Goal: Task Accomplishment & Management: Complete application form

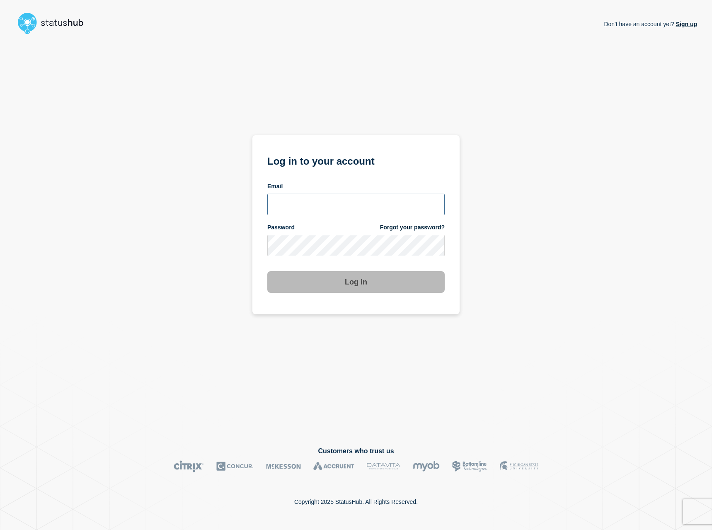
type input "[EMAIL_ADDRESS][DOMAIN_NAME]"
click at [349, 287] on button "Log in" at bounding box center [355, 282] width 177 height 22
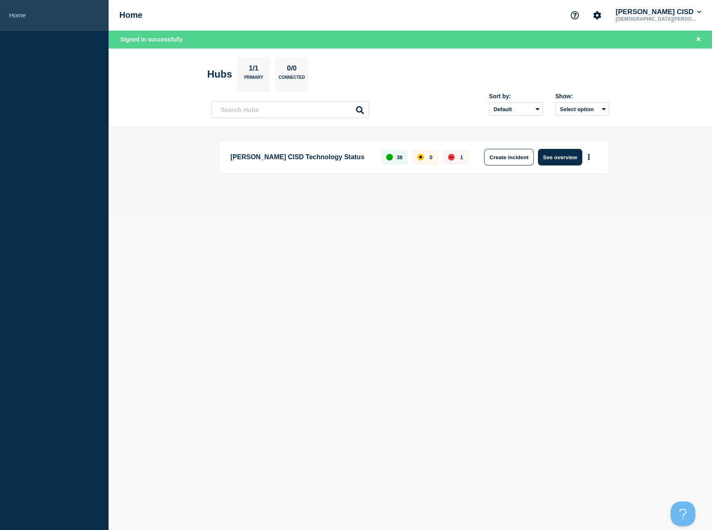
click at [33, 14] on link "Home" at bounding box center [54, 15] width 109 height 31
click at [24, 15] on link "Home" at bounding box center [54, 15] width 109 height 31
click at [601, 12] on icon "Account settings" at bounding box center [597, 15] width 8 height 8
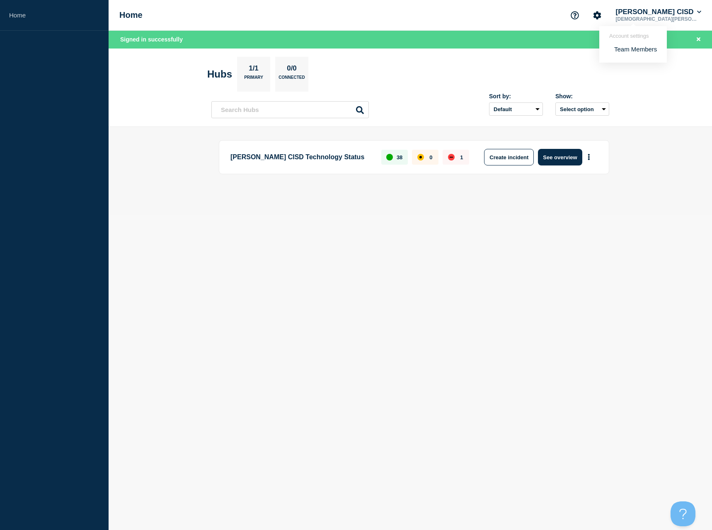
click at [499, 27] on div "Home Account settings Team Members Lamar CISD Kristen Guthery" at bounding box center [410, 15] width 603 height 31
click at [564, 157] on button "See overview" at bounding box center [560, 157] width 44 height 17
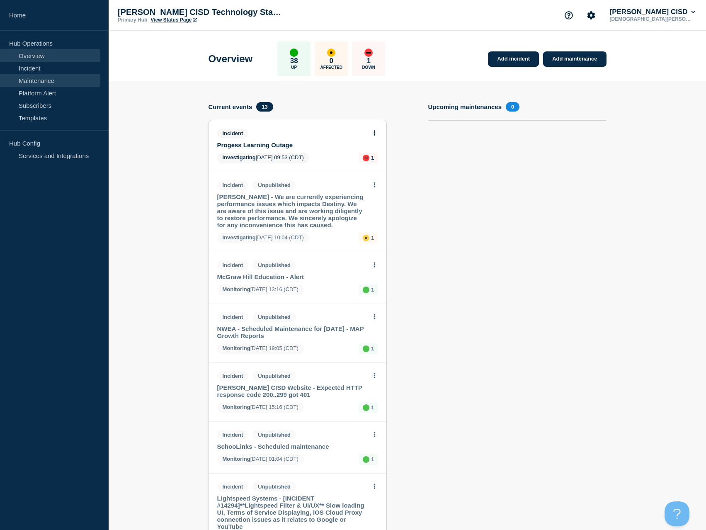
click at [31, 80] on link "Maintenance" at bounding box center [50, 80] width 100 height 12
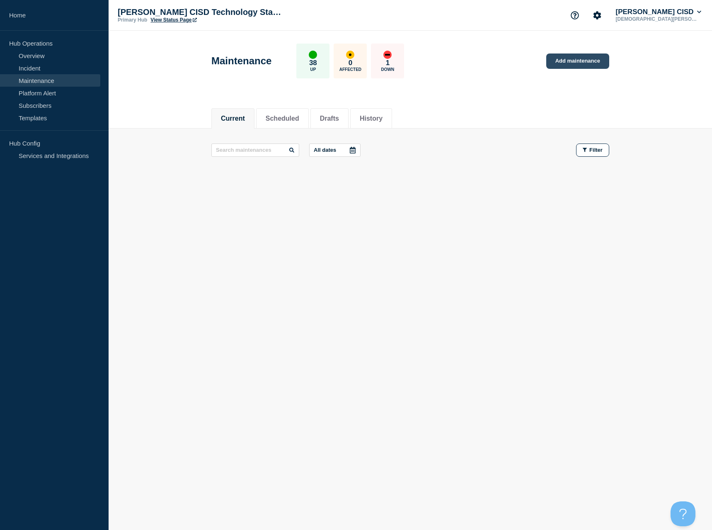
click at [579, 64] on link "Add maintenance" at bounding box center [577, 60] width 63 height 15
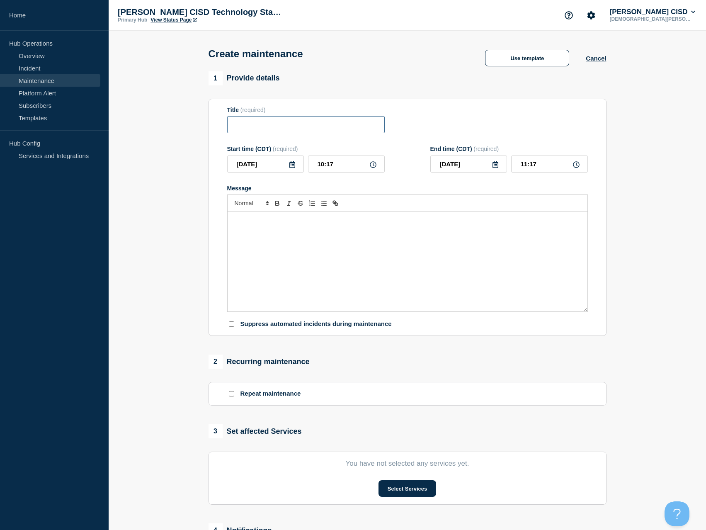
click at [281, 131] on input "Title" at bounding box center [305, 124] width 157 height 17
click at [280, 126] on input "Title" at bounding box center [305, 124] width 157 height 17
paste input "Network Maintenance"
type input "Network Maintenance"
click at [291, 165] on icon at bounding box center [292, 164] width 7 height 7
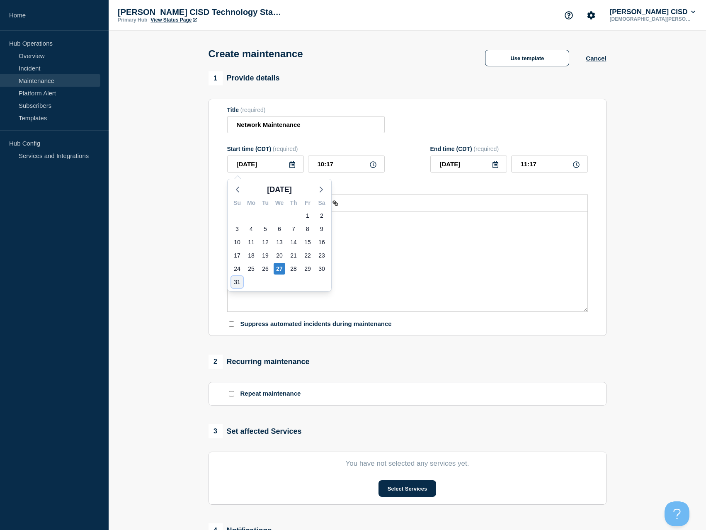
click at [237, 281] on div "31" at bounding box center [237, 282] width 12 height 12
type input "2025-08-31"
click at [377, 167] on input "10:17" at bounding box center [346, 163] width 77 height 17
click at [378, 164] on input "10:17" at bounding box center [346, 163] width 77 height 17
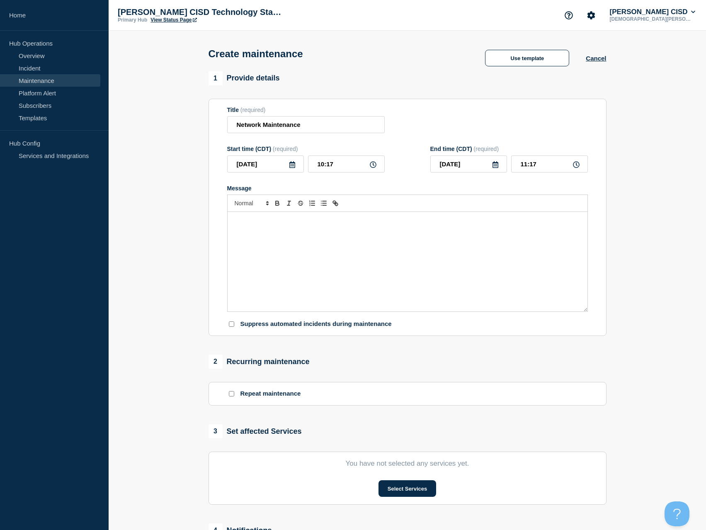
click at [370, 165] on icon at bounding box center [373, 164] width 7 height 7
click at [373, 166] on icon at bounding box center [373, 164] width 7 height 7
drag, startPoint x: 372, startPoint y: 166, endPoint x: 349, endPoint y: 171, distance: 23.0
click at [349, 171] on input "10:17" at bounding box center [346, 163] width 77 height 17
type input "20:00"
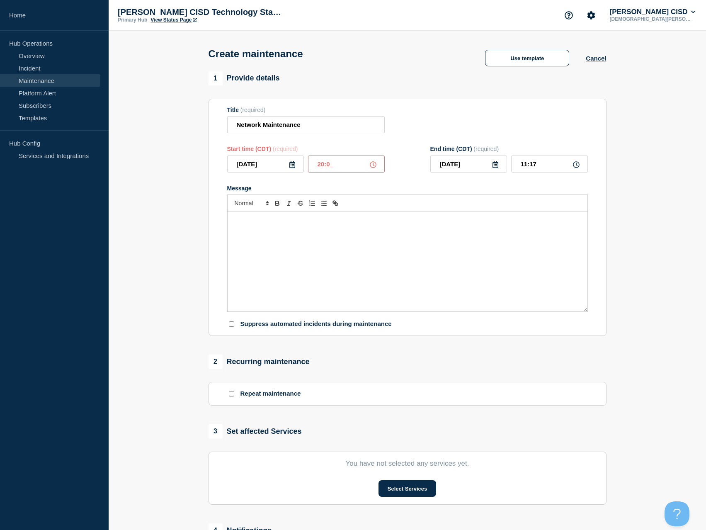
type input "21:00"
type input "02:00"
click at [372, 165] on icon at bounding box center [373, 164] width 7 height 7
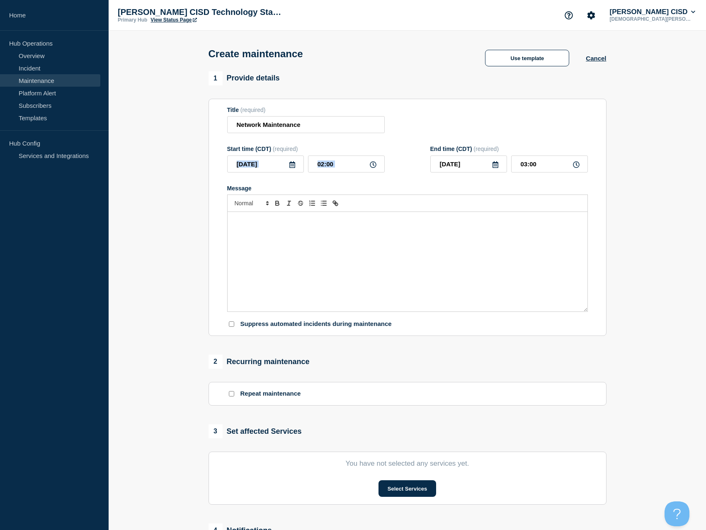
click at [372, 165] on icon at bounding box center [373, 164] width 7 height 7
click at [579, 166] on icon at bounding box center [576, 164] width 7 height 7
click at [574, 167] on icon at bounding box center [576, 164] width 7 height 7
click at [548, 167] on input "03:00" at bounding box center [549, 163] width 77 height 17
type input "10:00"
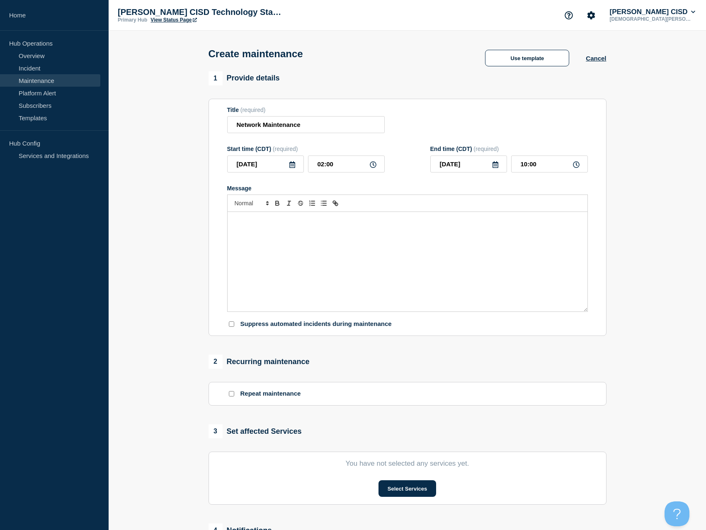
click at [282, 247] on div "Message" at bounding box center [408, 261] width 360 height 99
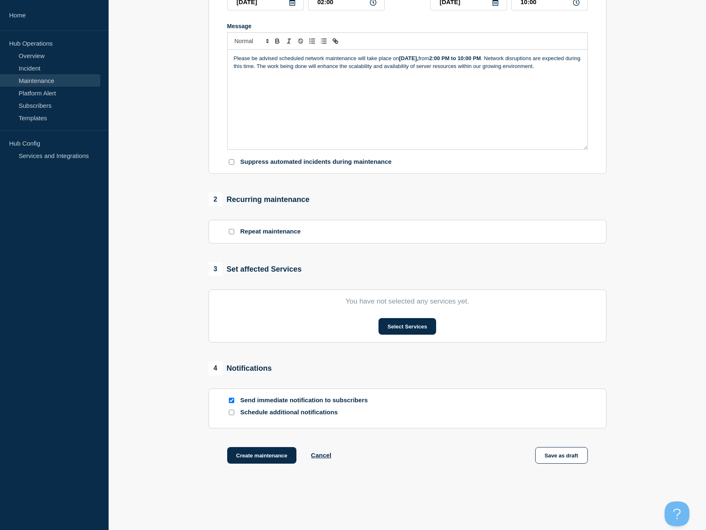
scroll to position [110, 0]
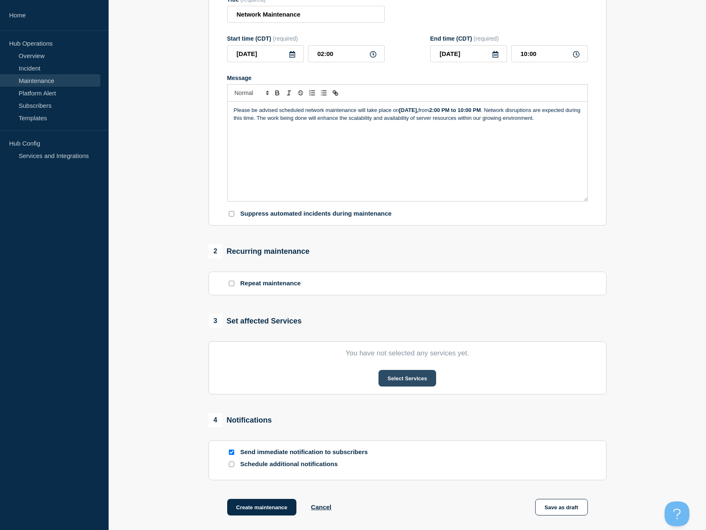
click at [407, 379] on button "Select Services" at bounding box center [407, 378] width 58 height 17
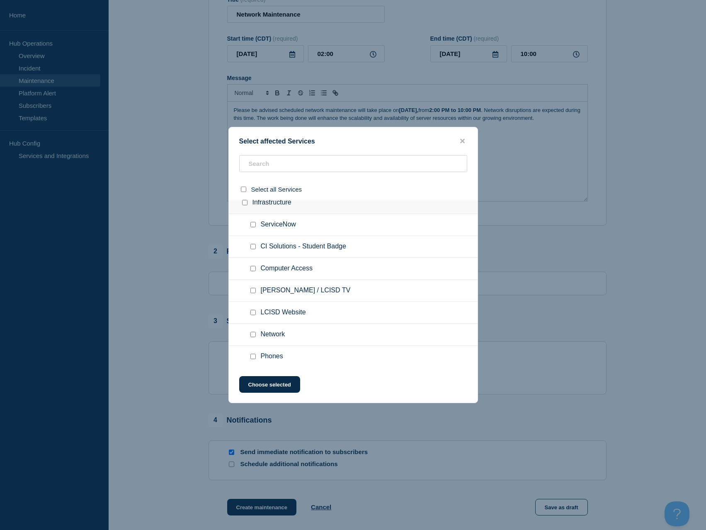
scroll to position [373, 0]
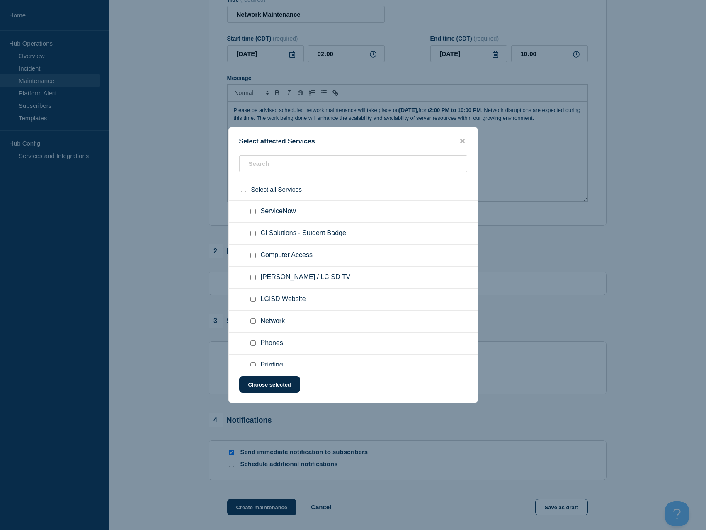
click at [257, 322] on div at bounding box center [255, 321] width 12 height 8
click at [253, 323] on input "Network checkbox" at bounding box center [252, 320] width 5 height 5
checkbox input "true"
click at [281, 387] on button "Choose selected" at bounding box center [269, 384] width 61 height 17
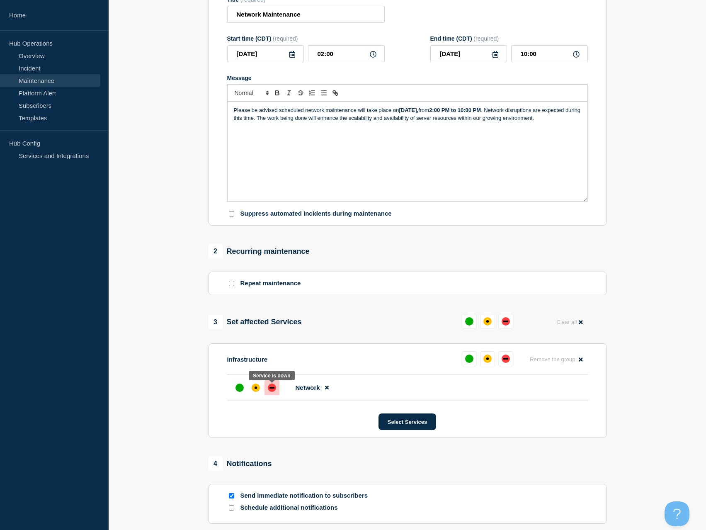
click at [276, 394] on div at bounding box center [271, 387] width 15 height 15
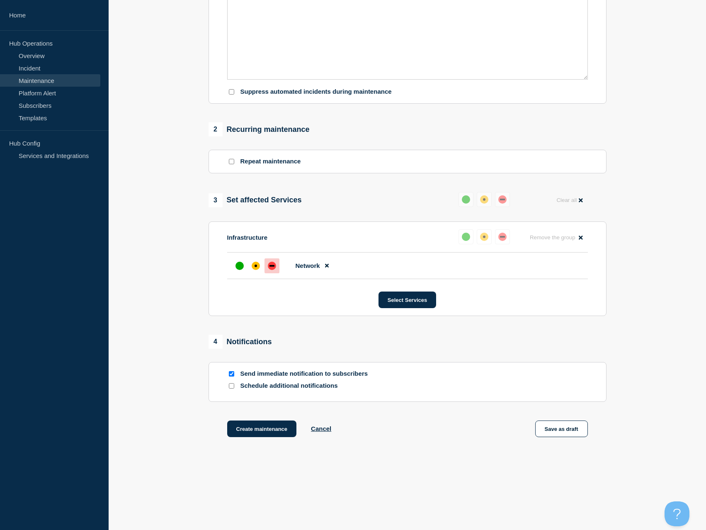
scroll to position [237, 0]
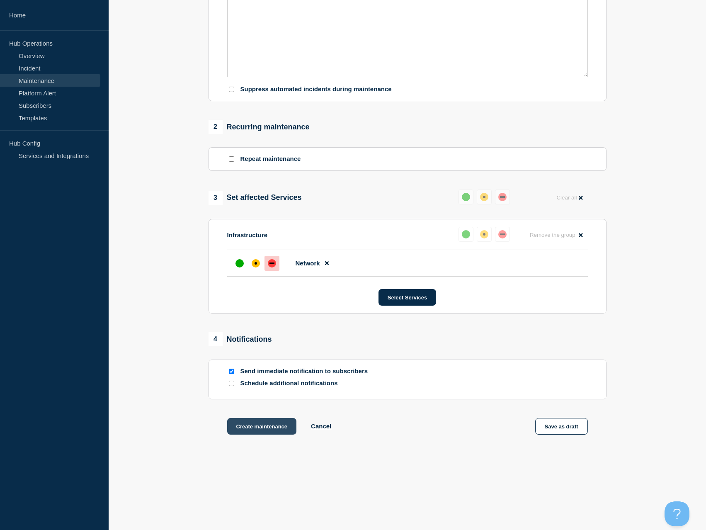
click at [269, 430] on button "Create maintenance" at bounding box center [262, 426] width 70 height 17
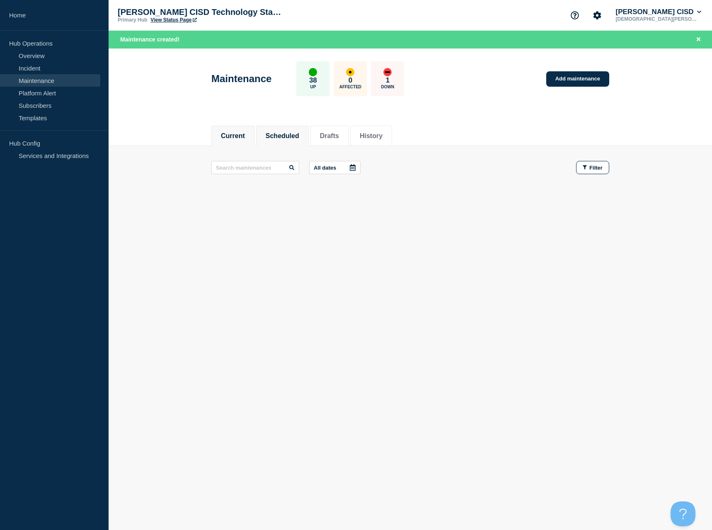
click at [299, 135] on button "Scheduled" at bounding box center [283, 135] width 34 height 7
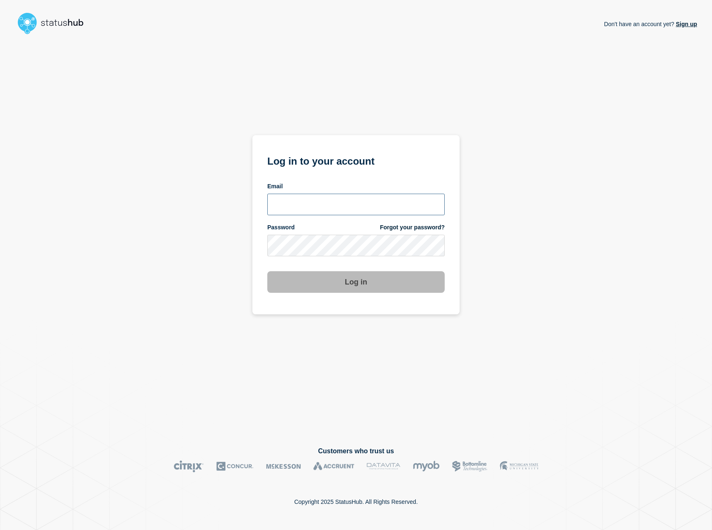
type input "kguthery@lcisd.org"
click at [359, 288] on button "Log in" at bounding box center [355, 282] width 177 height 22
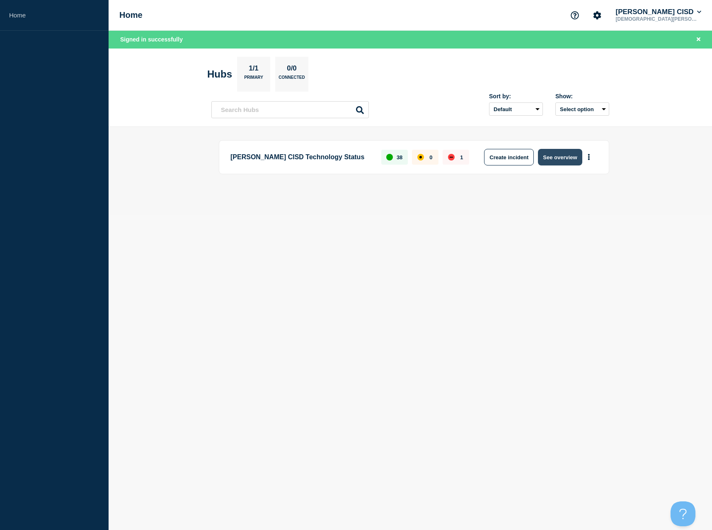
click at [570, 155] on button "See overview" at bounding box center [560, 157] width 44 height 17
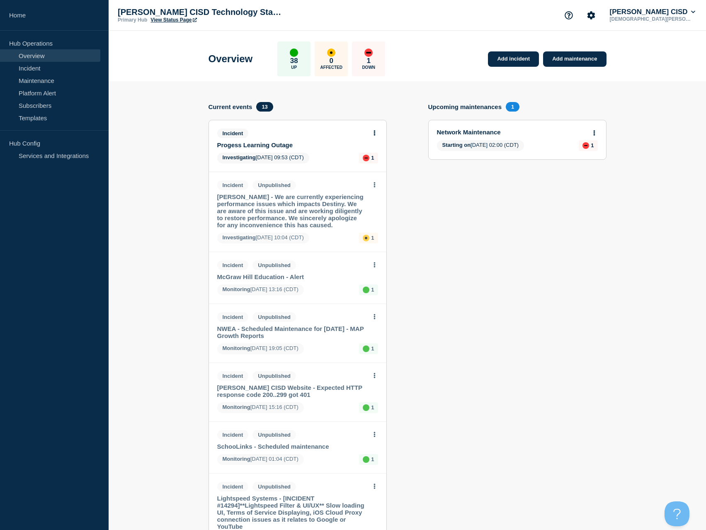
click at [336, 153] on div "Investigating 2025-08-27 09:53 (CDT) 1" at bounding box center [297, 158] width 161 height 11
click at [335, 151] on div "Incident Progess Learning Outage Investigating 2025-08-27 09:53 (CDT) 1" at bounding box center [297, 145] width 177 height 51
click at [373, 134] on icon at bounding box center [374, 132] width 2 height 5
click at [371, 165] on link "Update incident" at bounding box center [374, 163] width 40 height 7
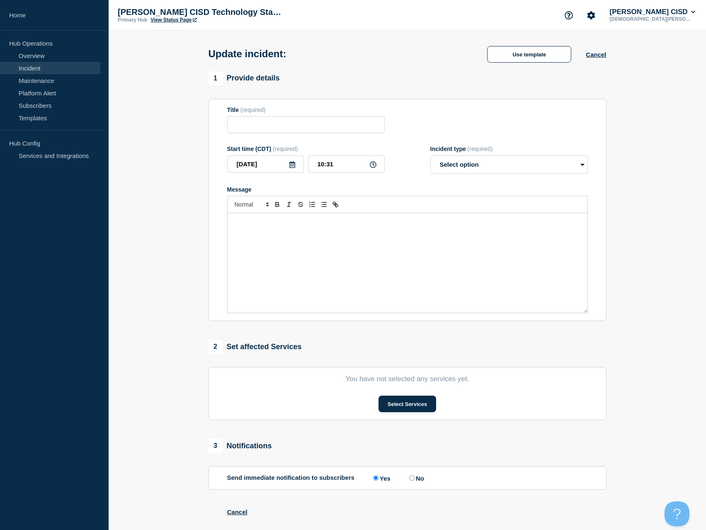
type input "Progess Learning Outage"
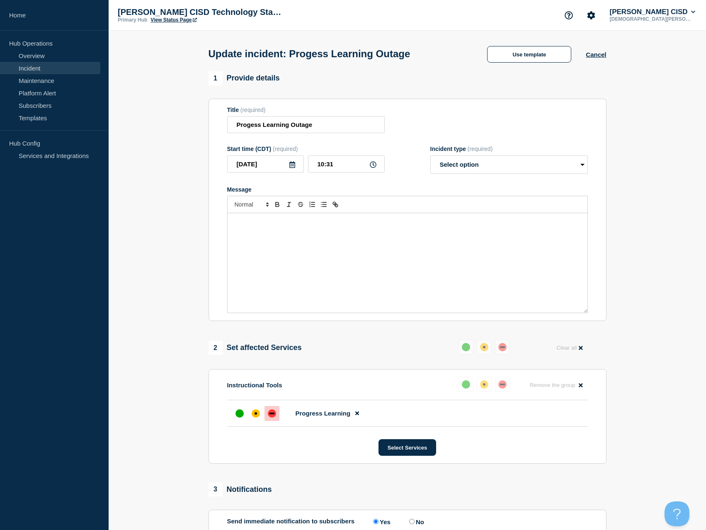
click at [324, 223] on p "Message" at bounding box center [407, 221] width 347 height 7
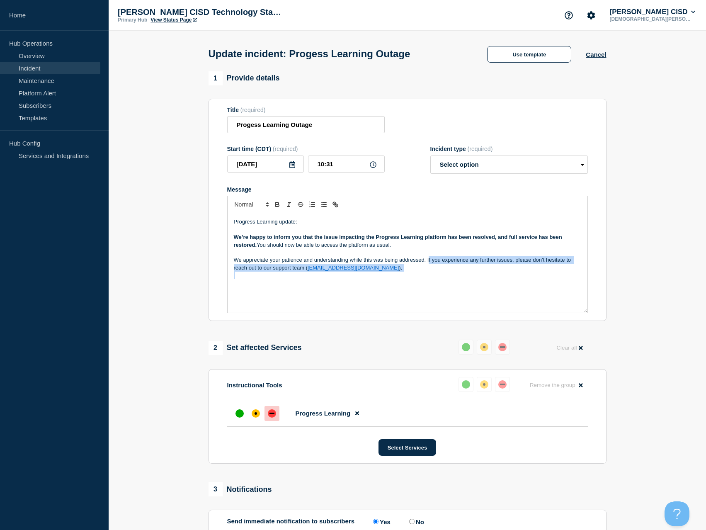
drag, startPoint x: 429, startPoint y: 262, endPoint x: 438, endPoint y: 286, distance: 26.1
click at [438, 286] on div "Progress Learning update: We’re happy to inform you that the issue impacting th…" at bounding box center [408, 262] width 360 height 99
click at [242, 288] on div "Progress Learning update: We’re happy to inform you that the issue impacting th…" at bounding box center [408, 262] width 360 height 99
click at [454, 260] on p "We appreciate your patience and understanding while this was being addressed." at bounding box center [407, 259] width 347 height 7
click at [489, 169] on select "Select option Investigating Identified Monitoring Resolved" at bounding box center [508, 164] width 157 height 18
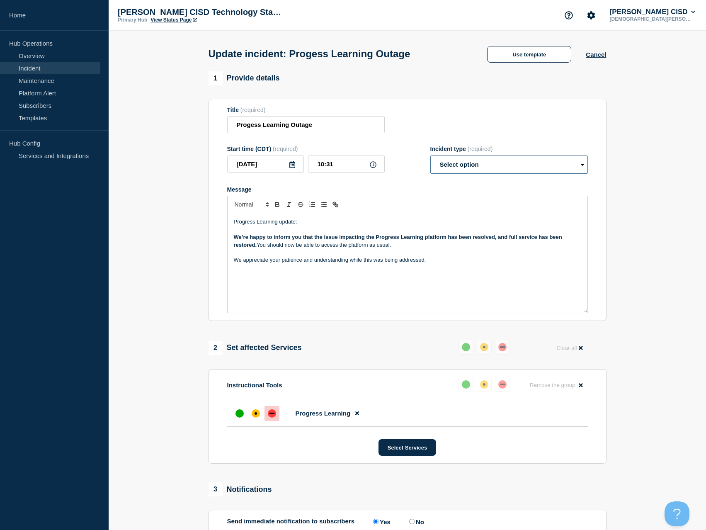
select select "monitoring"
click at [430, 157] on select "Select option Investigating Identified Monitoring Resolved" at bounding box center [508, 164] width 157 height 18
click at [237, 414] on div "up" at bounding box center [239, 413] width 8 height 8
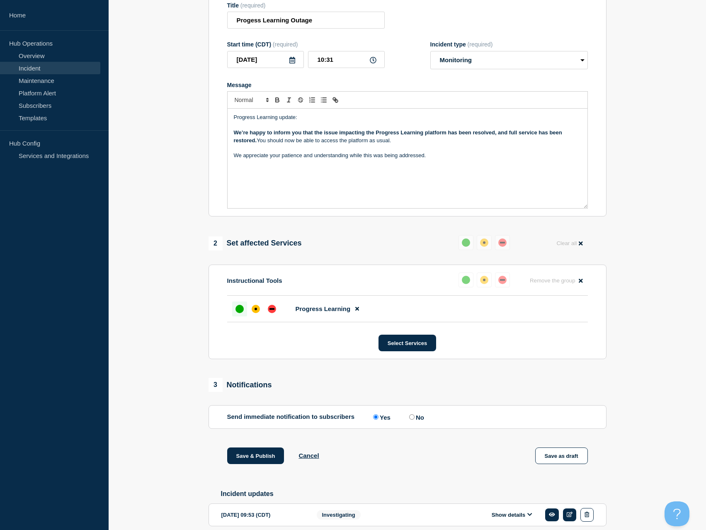
scroll to position [143, 0]
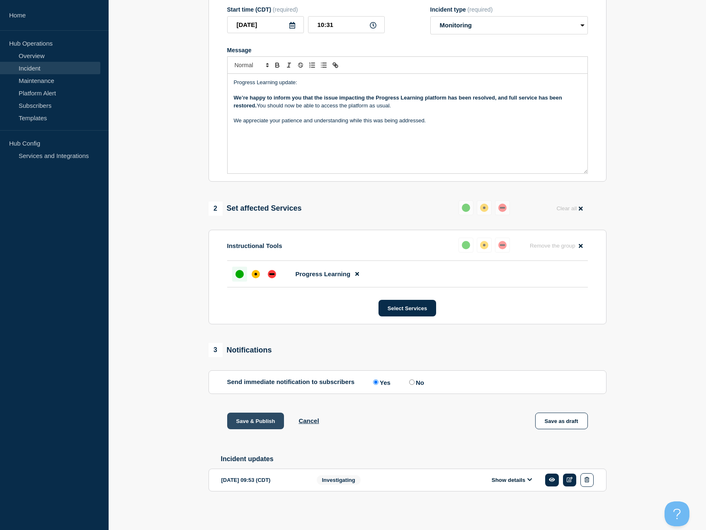
click at [262, 418] on button "Save & Publish" at bounding box center [255, 420] width 57 height 17
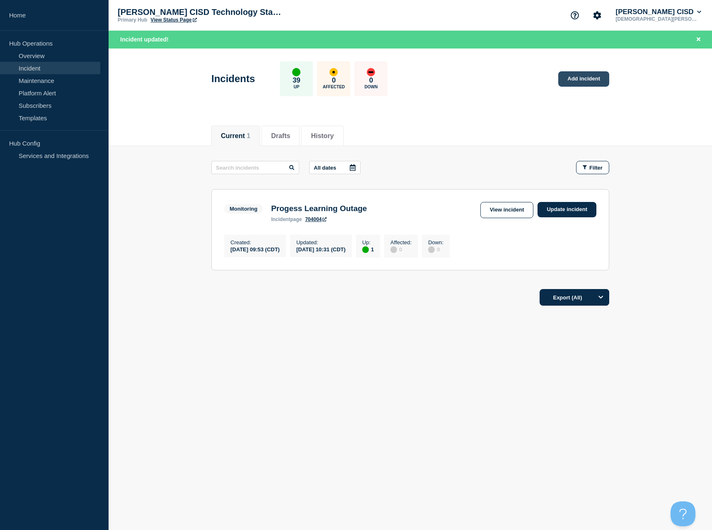
drag, startPoint x: 579, startPoint y: 78, endPoint x: 451, endPoint y: 216, distance: 188.0
click at [579, 78] on link "Add incident" at bounding box center [583, 78] width 51 height 15
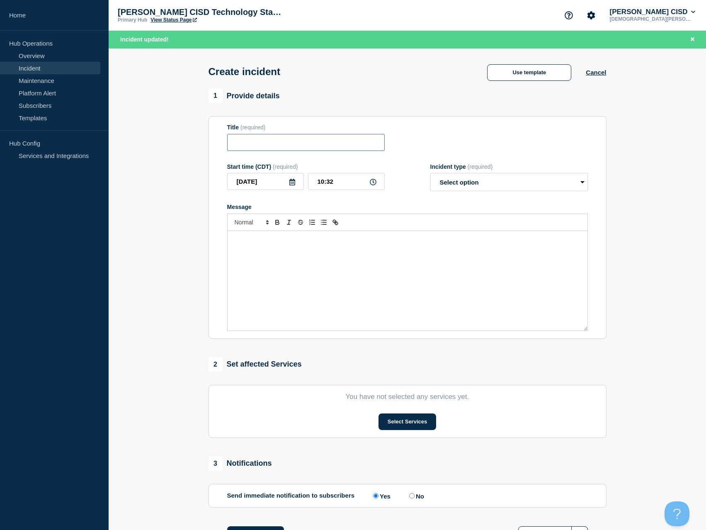
click at [268, 143] on input "Title" at bounding box center [305, 142] width 157 height 17
type input "fOLLETT sOFTWARE"
drag, startPoint x: 310, startPoint y: 143, endPoint x: 196, endPoint y: 144, distance: 114.0
click at [196, 144] on section "1 Provide details Title (required) fOLLETT sOFTWARE Start time (CDT) (required)…" at bounding box center [407, 326] width 597 height 475
type input "[PERSON_NAME] Software Issue"
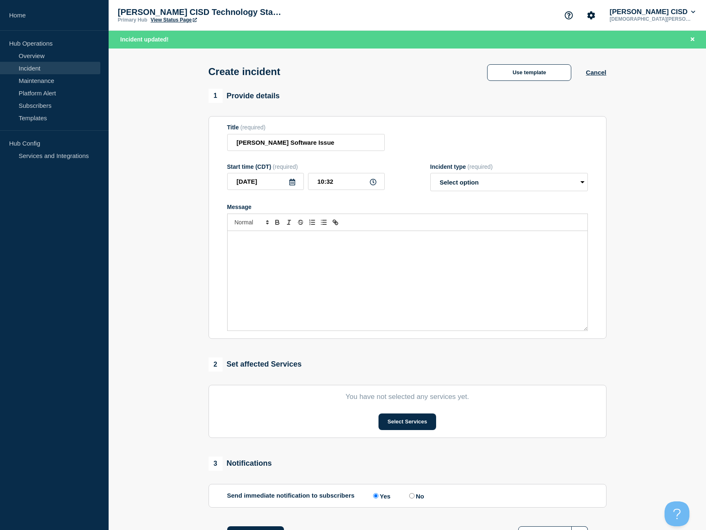
click at [283, 247] on div "Message" at bounding box center [408, 280] width 360 height 99
click at [496, 189] on select "Select option Investigating Identified Monitoring" at bounding box center [508, 182] width 157 height 18
select select "investigating"
click at [430, 175] on select "Select option Investigating Identified Monitoring" at bounding box center [508, 182] width 157 height 18
click at [326, 249] on div "Message" at bounding box center [408, 280] width 360 height 99
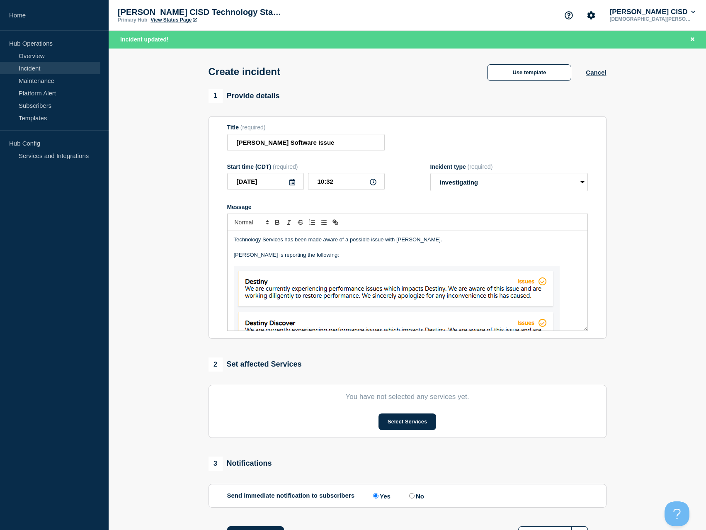
click at [427, 241] on p "Technology Services has been made aware of a possible issue with Follett." at bounding box center [407, 239] width 347 height 7
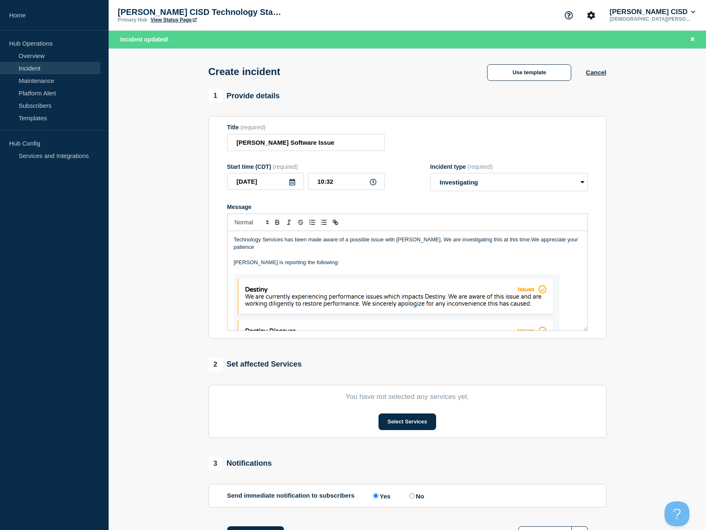
click at [502, 244] on p "Technology Services has been made aware of a possible issue with Follett. We ar…" at bounding box center [407, 243] width 347 height 15
click at [576, 240] on div "Technology Services has been made aware of a possible issue with Follett. We ar…" at bounding box center [408, 280] width 360 height 99
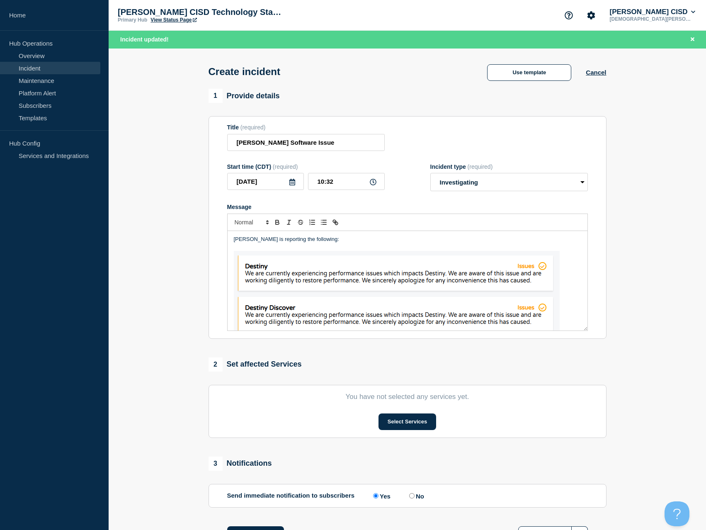
scroll to position [36, 0]
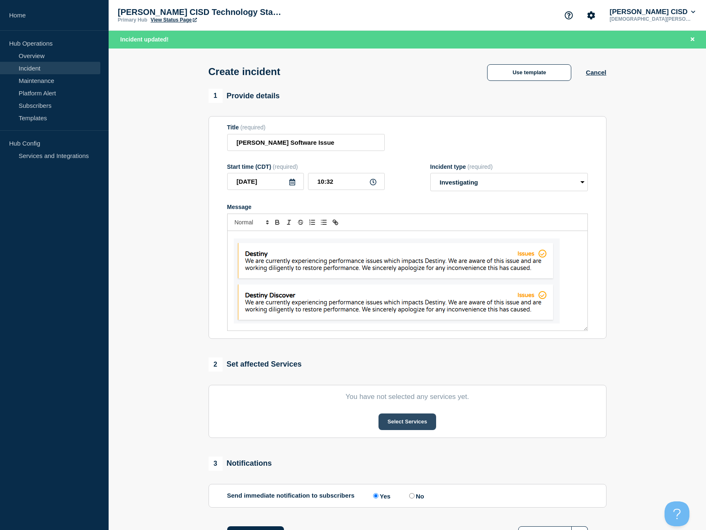
click at [409, 425] on button "Select Services" at bounding box center [407, 421] width 58 height 17
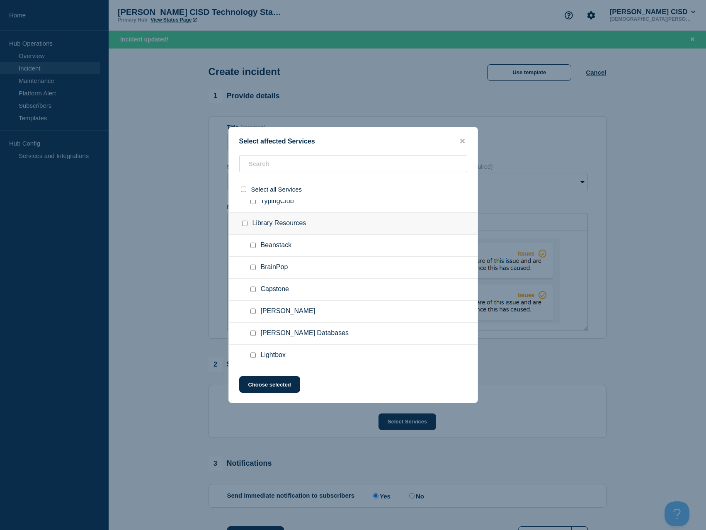
scroll to position [823, 0]
click at [252, 290] on input "Follett Destiny checkbox" at bounding box center [252, 288] width 5 height 5
checkbox input "true"
click at [276, 387] on button "Choose selected" at bounding box center [269, 384] width 61 height 17
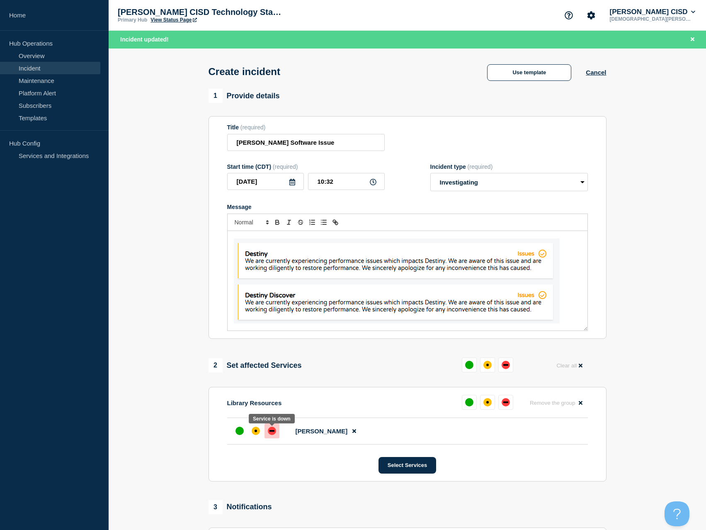
click at [269, 431] on div "down" at bounding box center [271, 431] width 5 height 2
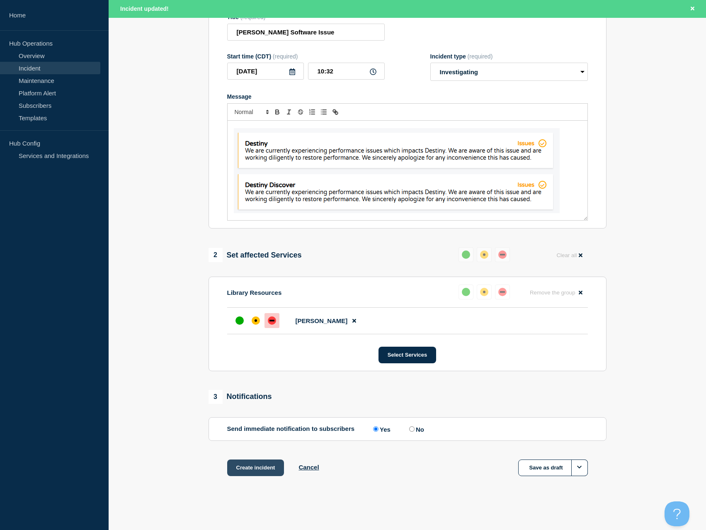
click at [258, 472] on button "Create incident" at bounding box center [255, 467] width 57 height 17
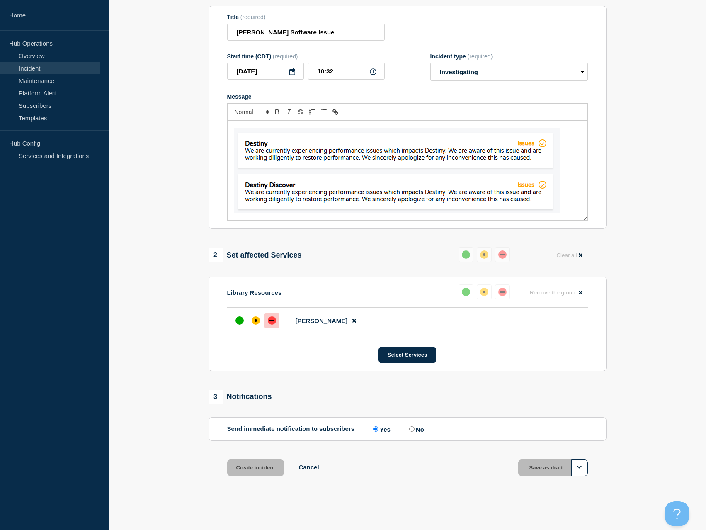
scroll to position [94, 0]
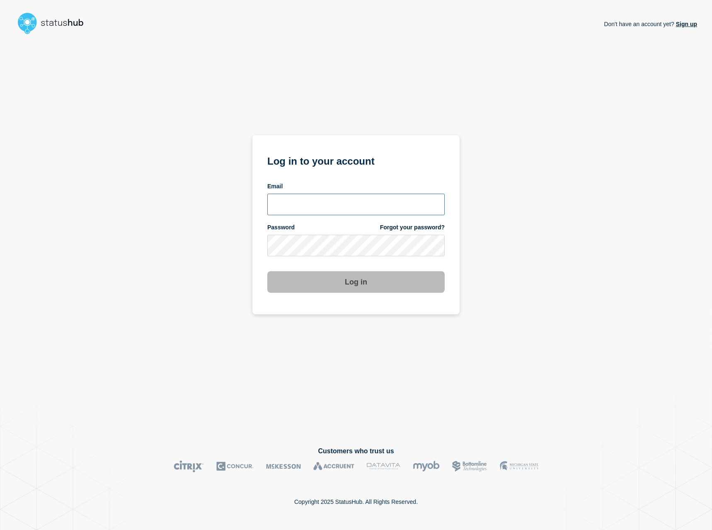
type input "[EMAIL_ADDRESS][DOMAIN_NAME]"
click at [351, 288] on button "Log in" at bounding box center [355, 282] width 177 height 22
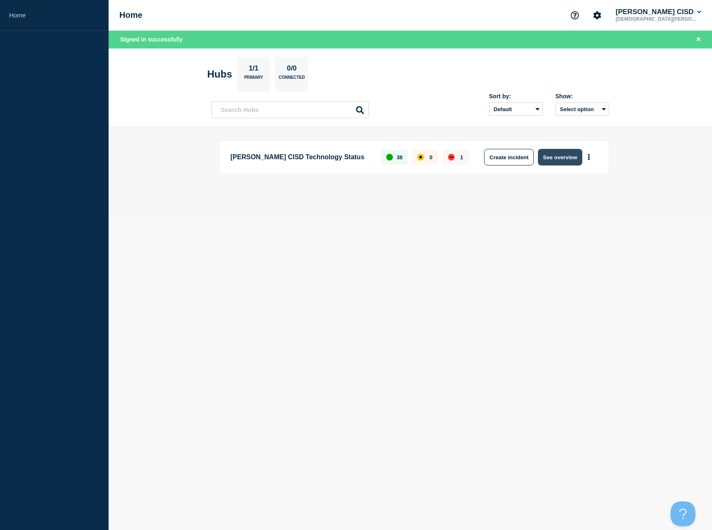
click at [550, 159] on button "See overview" at bounding box center [560, 157] width 44 height 17
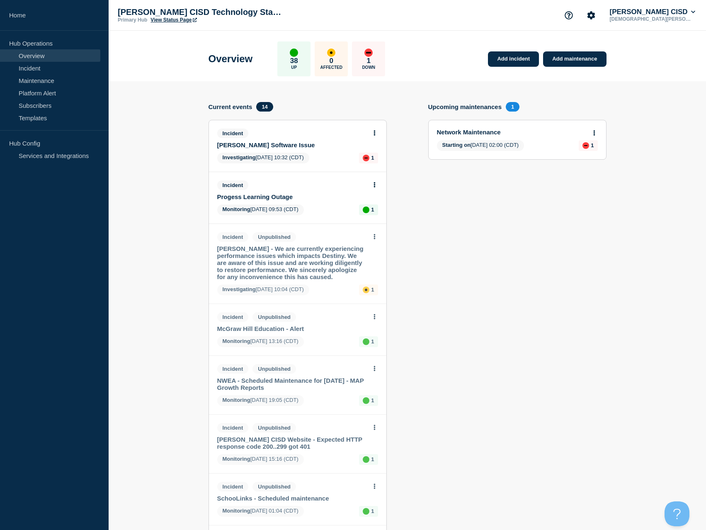
click at [269, 150] on div "Incident [PERSON_NAME] Software Issue Investigating [DATE] 10:32 (CDT) 1" at bounding box center [297, 145] width 177 height 51
click at [266, 145] on link "[PERSON_NAME] Software Issue" at bounding box center [292, 144] width 150 height 7
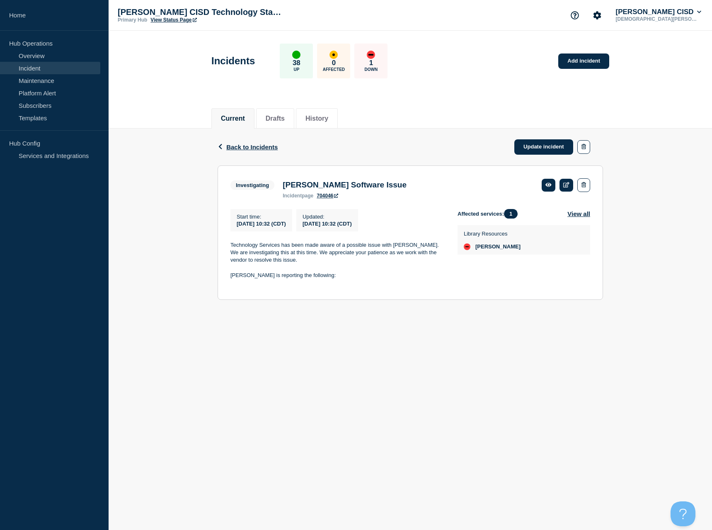
click at [325, 275] on p "[PERSON_NAME] is reporting the following:" at bounding box center [337, 274] width 214 height 7
drag, startPoint x: 564, startPoint y: 186, endPoint x: 457, endPoint y: 330, distance: 179.4
click at [564, 186] on icon at bounding box center [566, 184] width 6 height 5
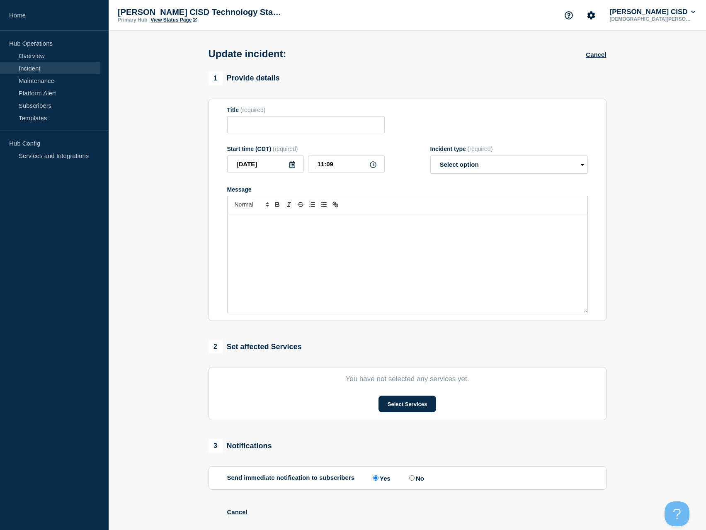
type input "[PERSON_NAME] Software Issue"
type input "10:32"
select select "investigating"
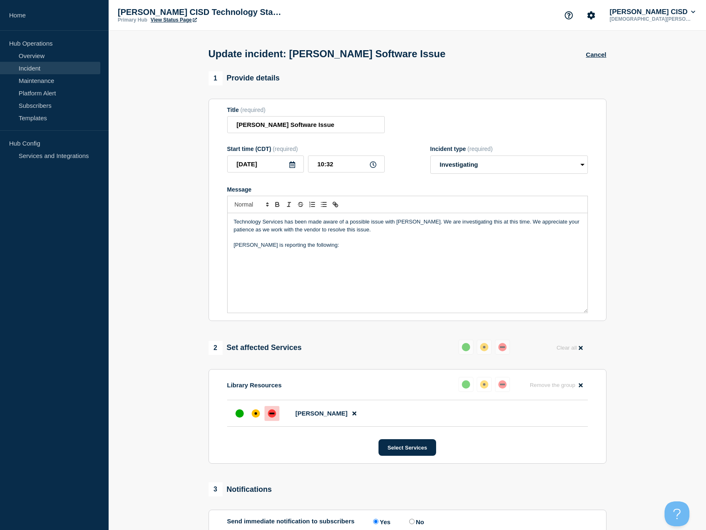
click at [283, 256] on p "Message" at bounding box center [407, 252] width 347 height 7
click at [320, 247] on p "[PERSON_NAME] is reporting the following:" at bounding box center [407, 244] width 347 height 7
click at [283, 274] on div "Technology Services has been made aware of a possible issue with [PERSON_NAME].…" at bounding box center [408, 262] width 360 height 99
drag, startPoint x: 272, startPoint y: 241, endPoint x: 265, endPoint y: 280, distance: 39.7
click at [259, 288] on div "Technology Services has been made aware of a possible issue with [PERSON_NAME].…" at bounding box center [408, 262] width 360 height 99
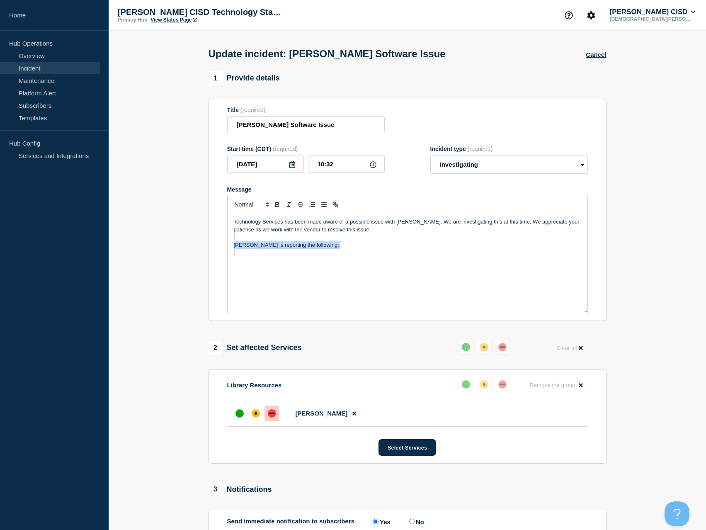
click at [265, 280] on div "Technology Services has been made aware of a possible issue with [PERSON_NAME].…" at bounding box center [408, 262] width 360 height 99
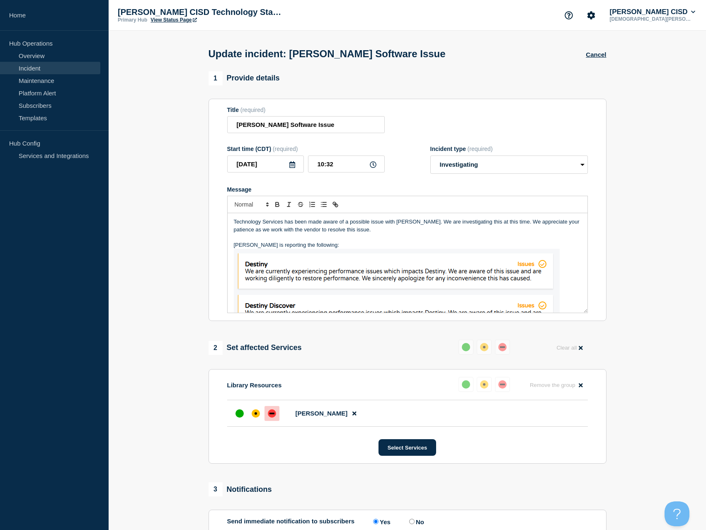
click at [307, 271] on img "Message" at bounding box center [397, 291] width 326 height 85
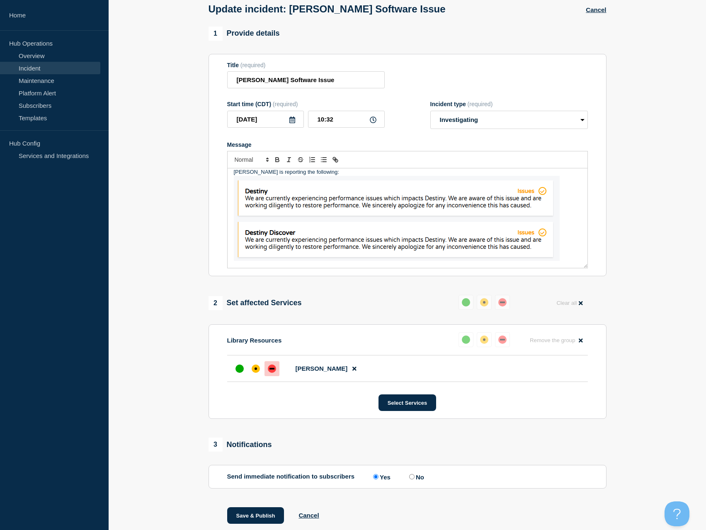
scroll to position [74, 0]
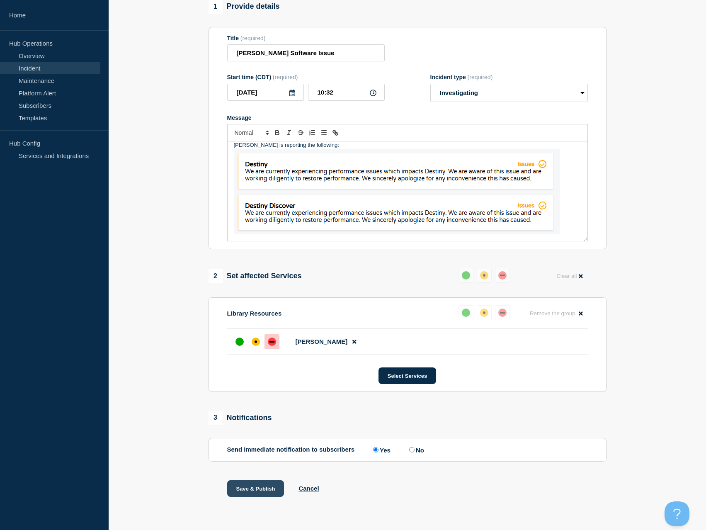
click at [256, 487] on button "Save & Publish" at bounding box center [255, 488] width 57 height 17
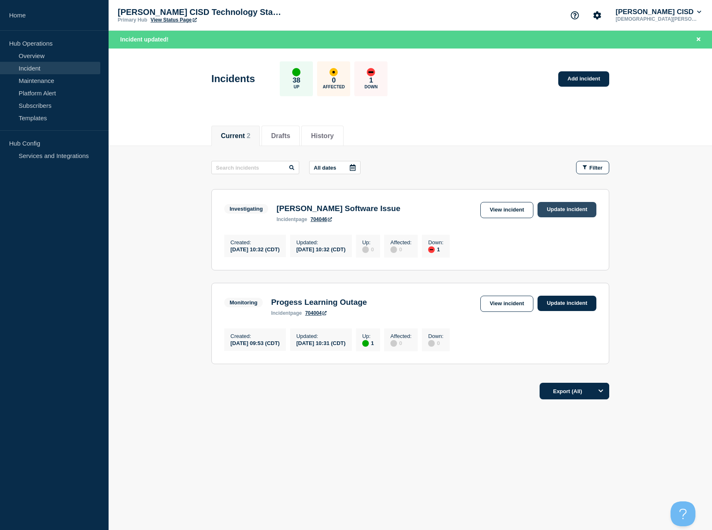
click at [562, 211] on link "Update incident" at bounding box center [567, 209] width 59 height 15
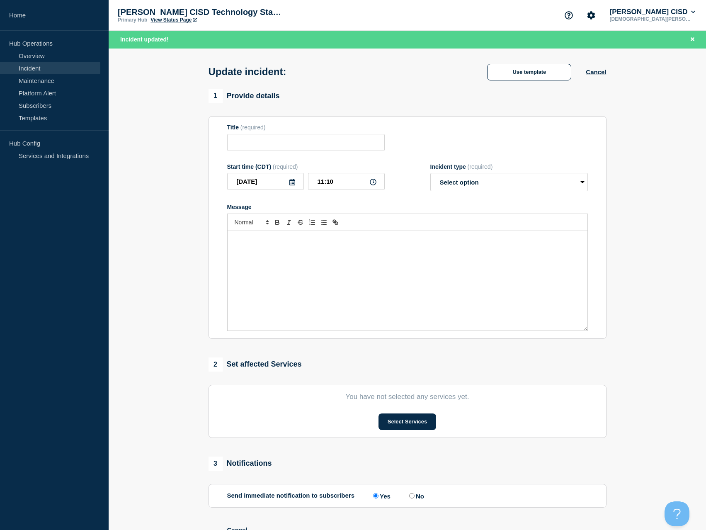
type input "[PERSON_NAME] Software Issue"
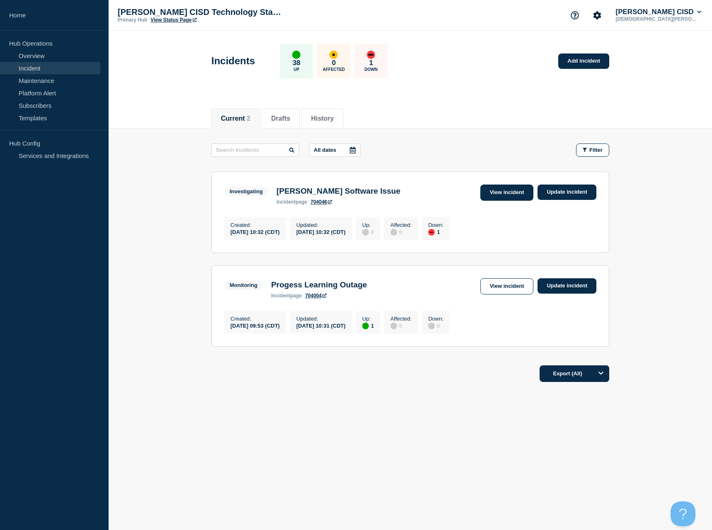
click at [501, 197] on link "View incident" at bounding box center [506, 192] width 53 height 16
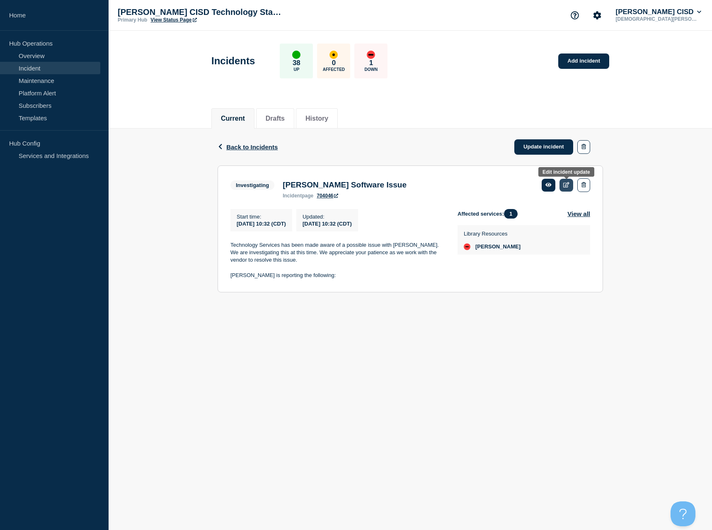
click at [562, 186] on link at bounding box center [566, 185] width 14 height 13
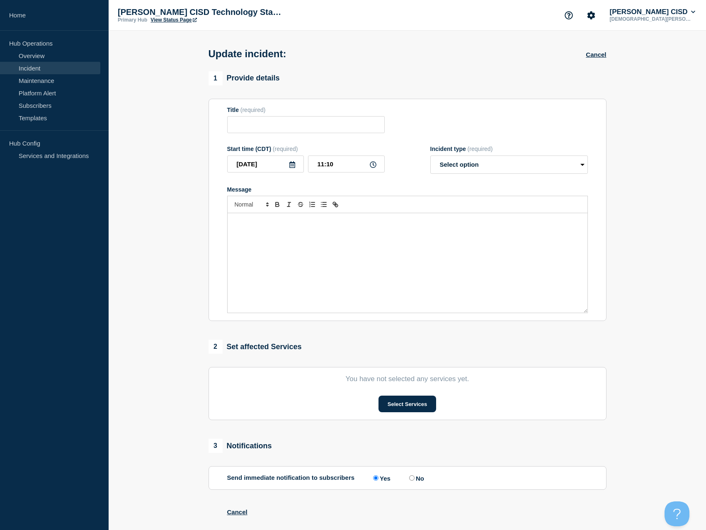
type input "[PERSON_NAME] Software Issue"
type input "10:32"
select select "investigating"
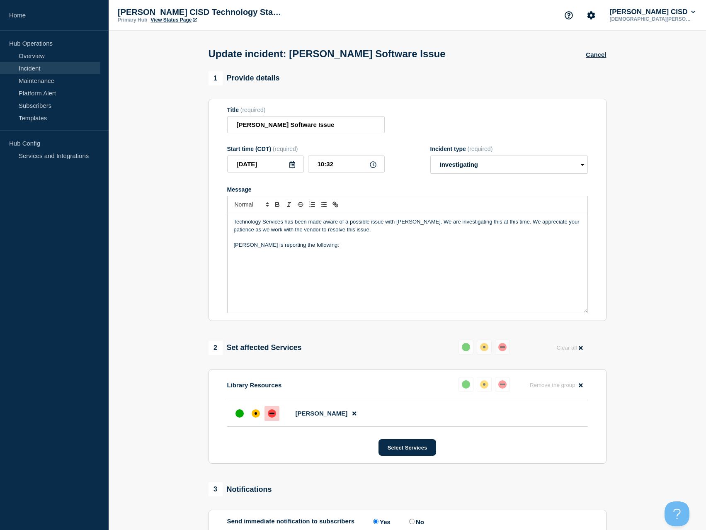
click at [289, 278] on div "Technology Services has been made aware of a possible issue with [PERSON_NAME].…" at bounding box center [408, 262] width 360 height 99
click at [348, 247] on p "[PERSON_NAME] is reporting the following:" at bounding box center [407, 244] width 347 height 7
drag, startPoint x: 347, startPoint y: 246, endPoint x: 220, endPoint y: 240, distance: 126.5
click at [220, 240] on section "Title (required) [PERSON_NAME] Software Issue Start time (CDT) (required) [DATE…" at bounding box center [407, 210] width 398 height 223
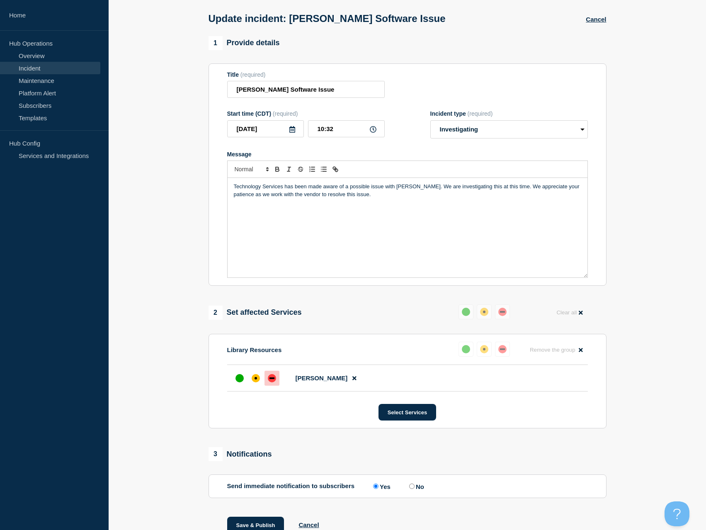
scroll to position [74, 0]
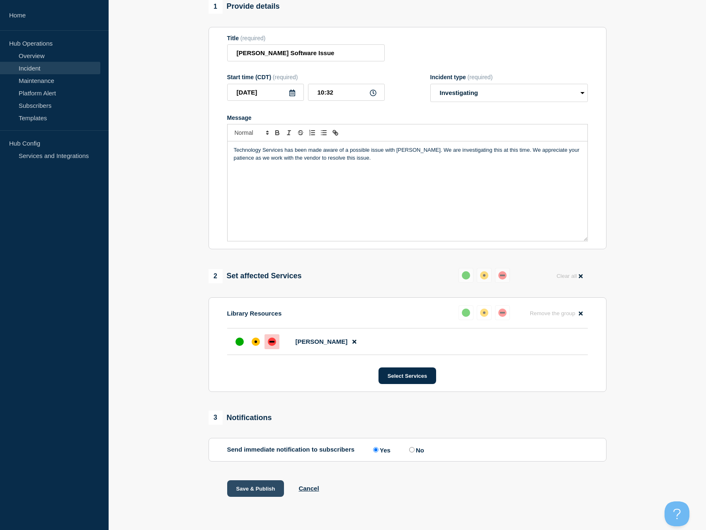
click at [261, 485] on button "Save & Publish" at bounding box center [255, 488] width 57 height 17
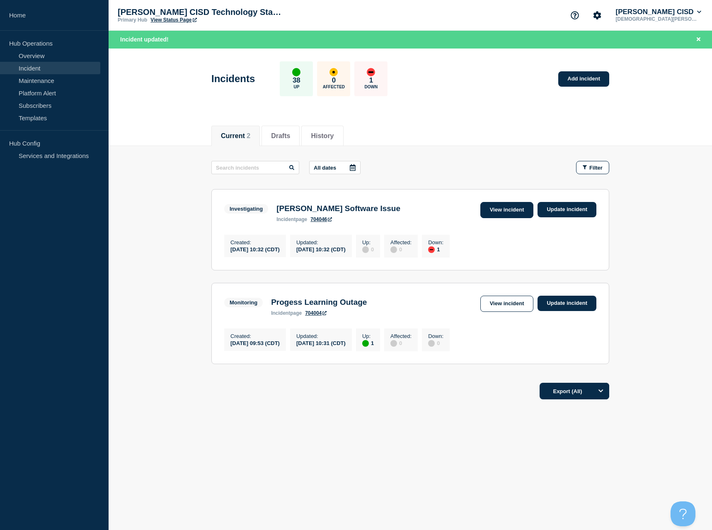
click at [500, 215] on link "View incident" at bounding box center [506, 210] width 53 height 16
